Goal: Find contact information: Find specific fact

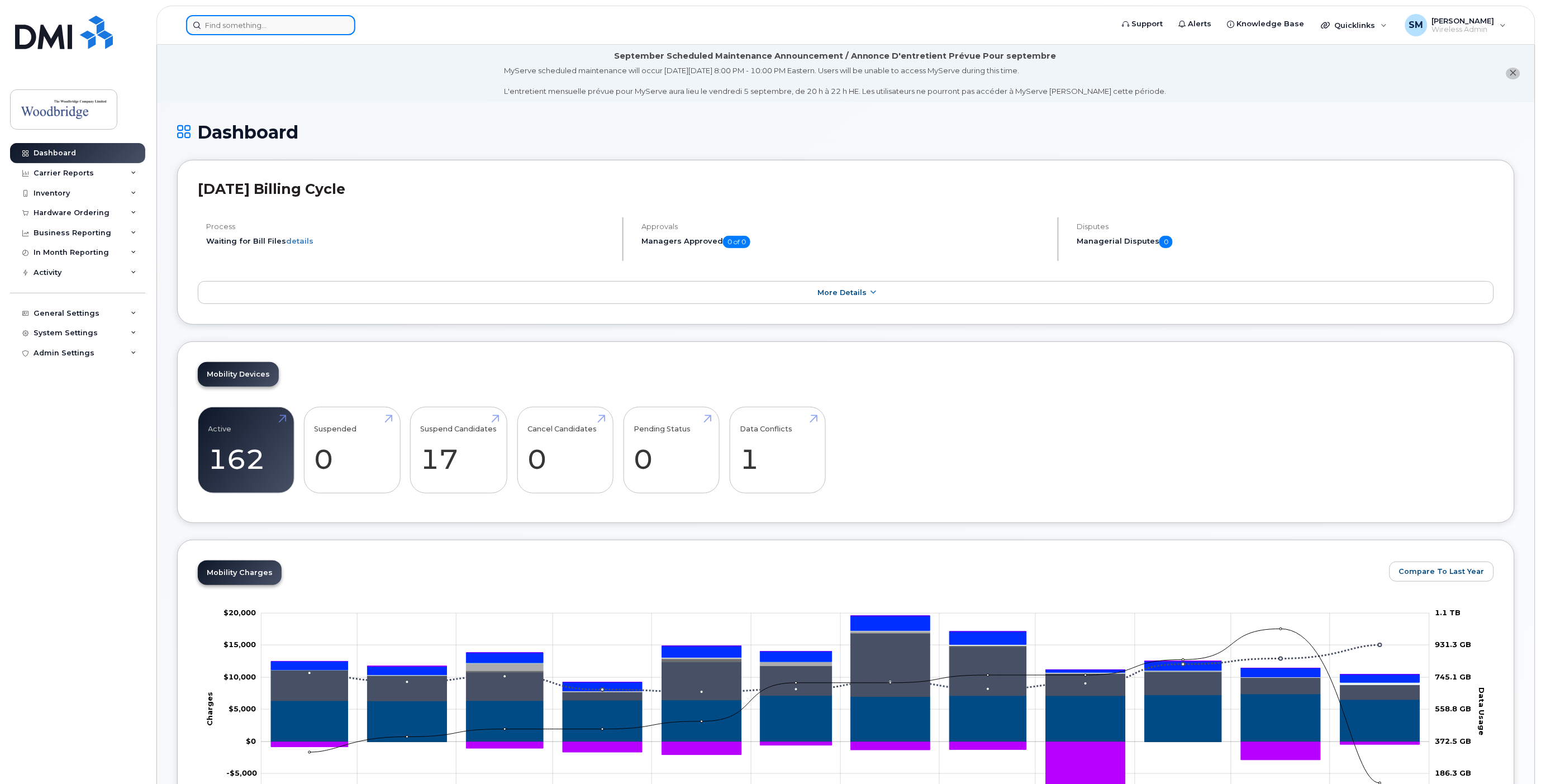
click at [260, 29] on input at bounding box center [270, 25] width 169 height 20
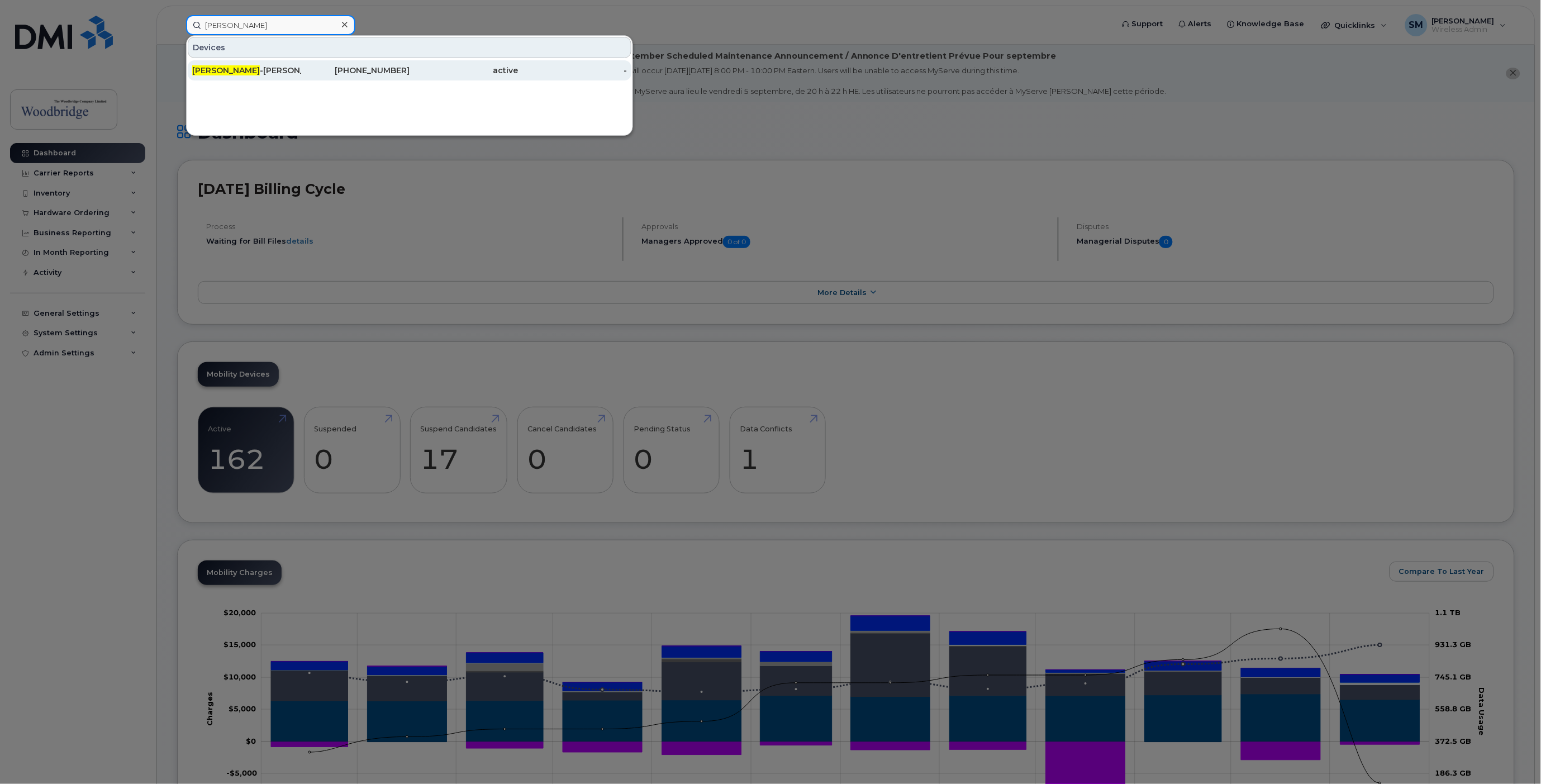
type input "sahil"
click at [233, 68] on div "Sahil -bablani-cell ." at bounding box center [246, 70] width 109 height 11
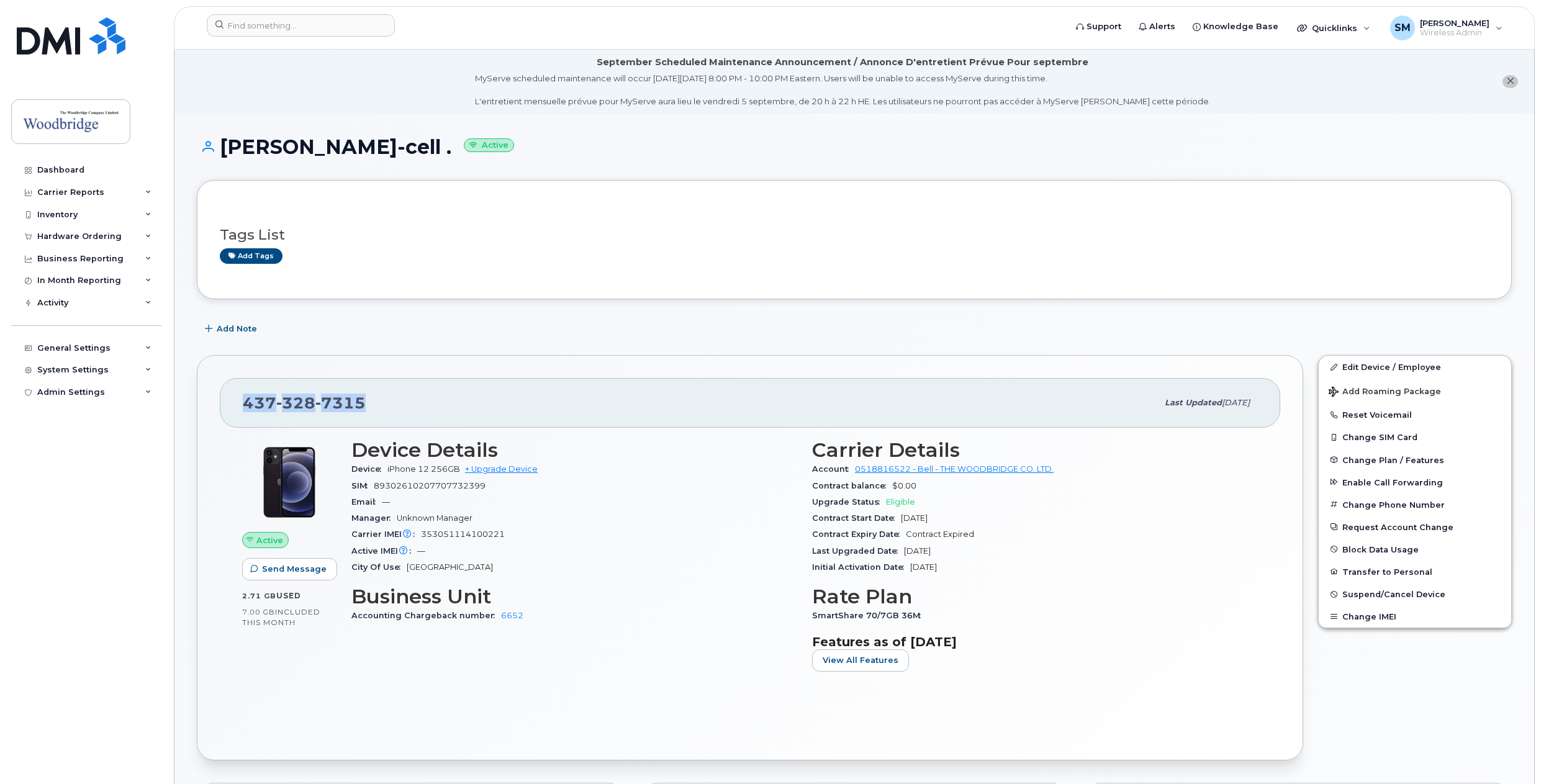
drag, startPoint x: 246, startPoint y: 401, endPoint x: 361, endPoint y: 396, distance: 115.1
click at [361, 396] on span "[PHONE_NUMBER]" at bounding box center [304, 403] width 123 height 19
copy span "[PHONE_NUMBER]"
click at [786, 369] on div "[PHONE_NUMBER] Last updated [DATE] Active Send Message 2.71 GB  used 7.00 GB  i…" at bounding box center [750, 557] width 1107 height 405
